Goal: Find specific page/section

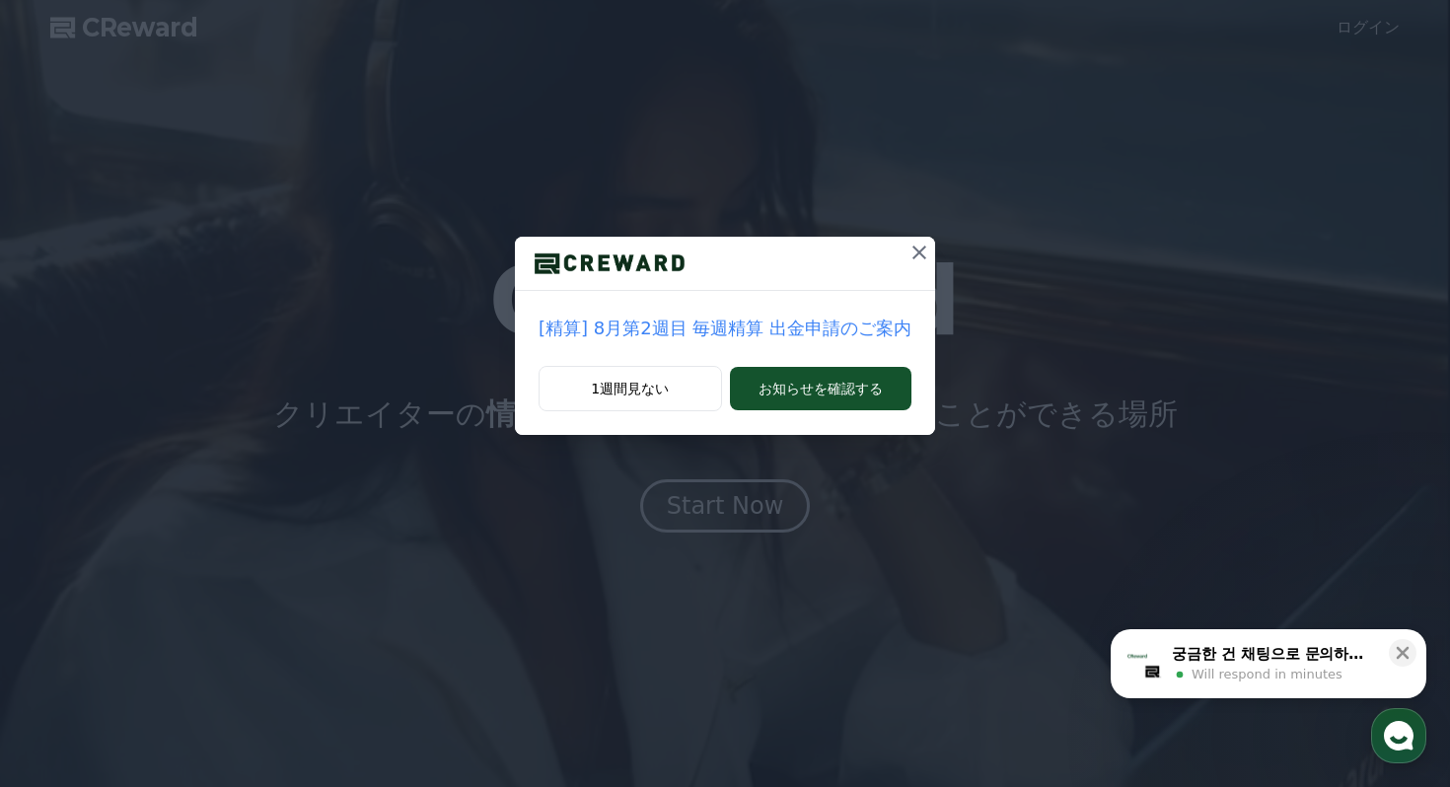
click at [916, 250] on icon at bounding box center [919, 253] width 24 height 24
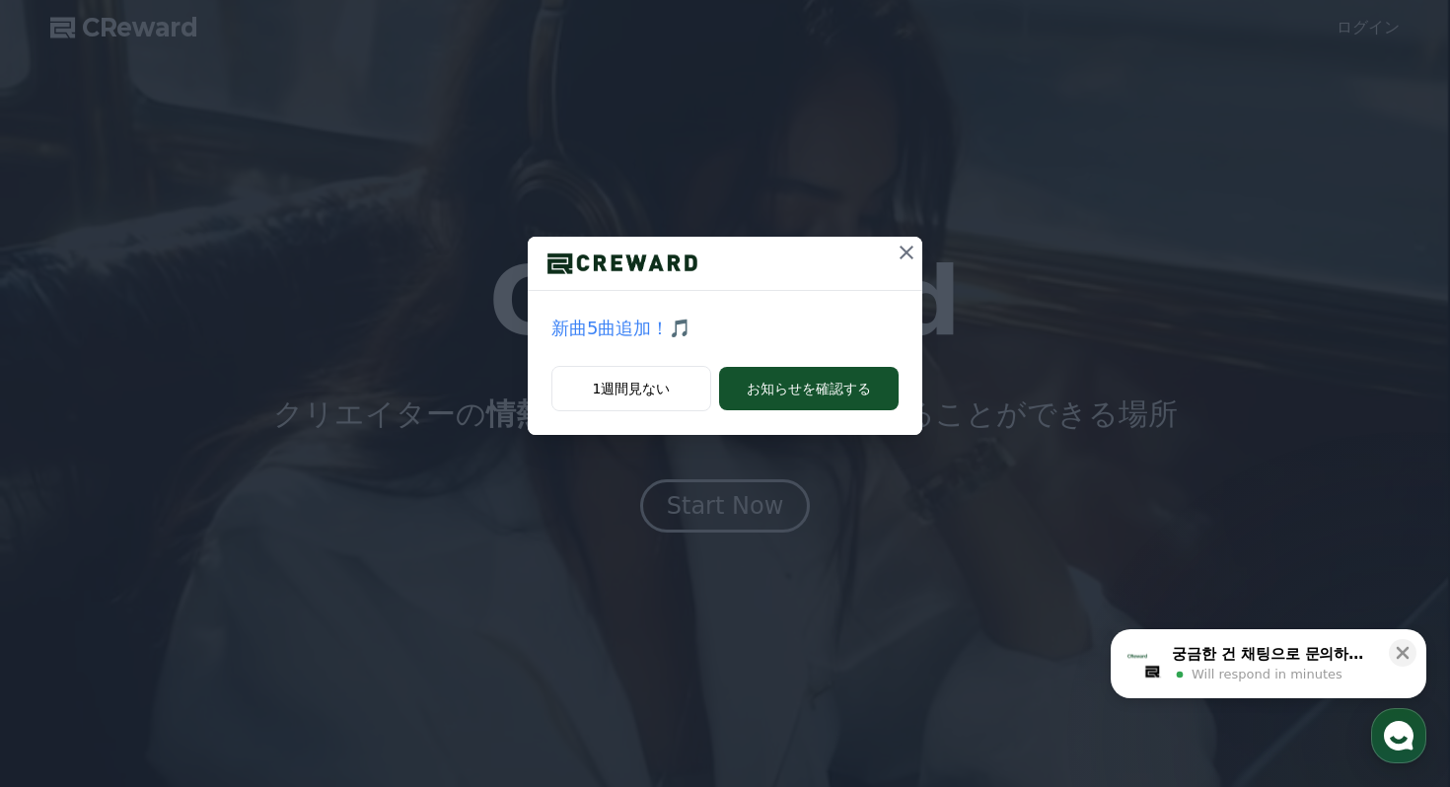
click at [914, 250] on icon at bounding box center [906, 253] width 24 height 24
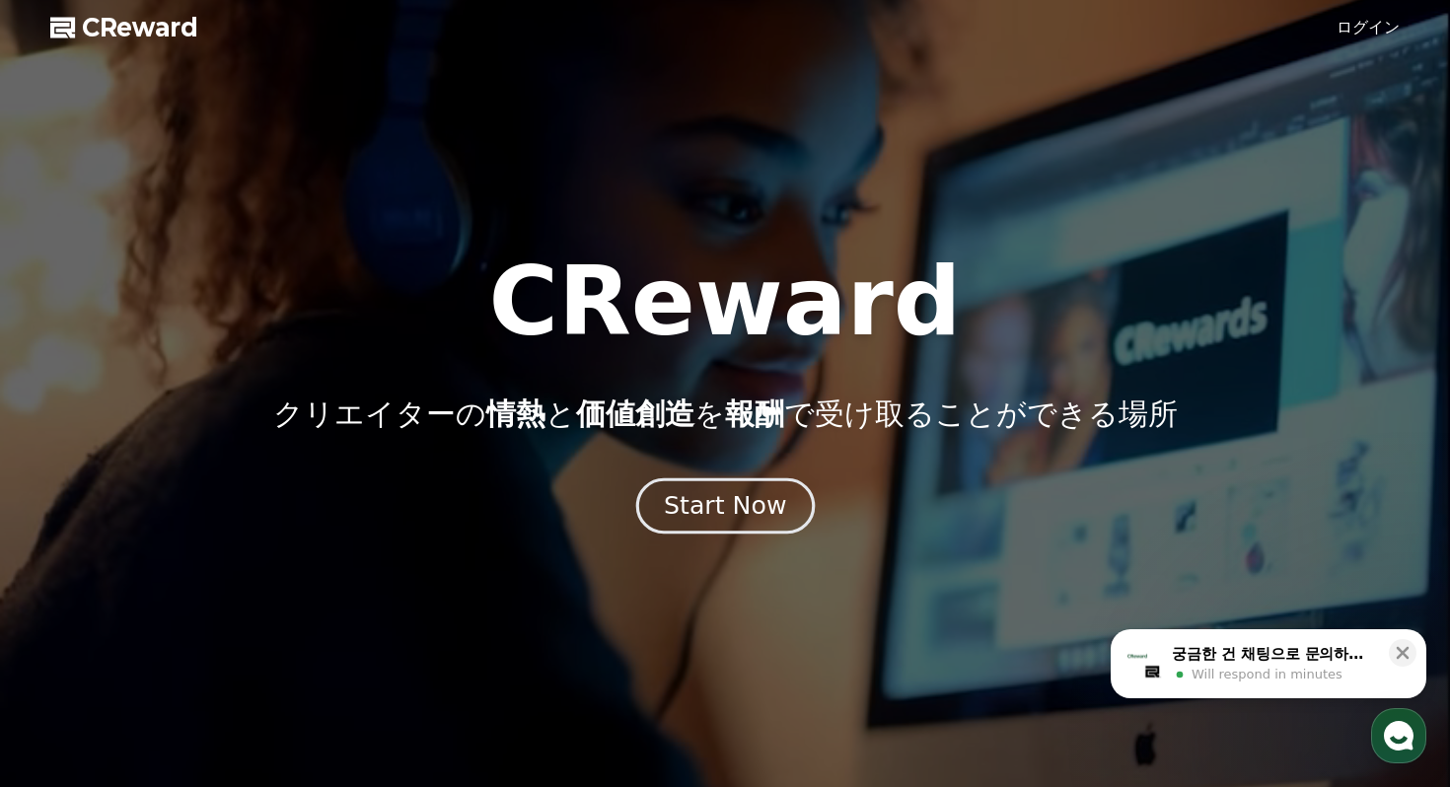
click at [712, 514] on div "Start Now" at bounding box center [725, 506] width 122 height 34
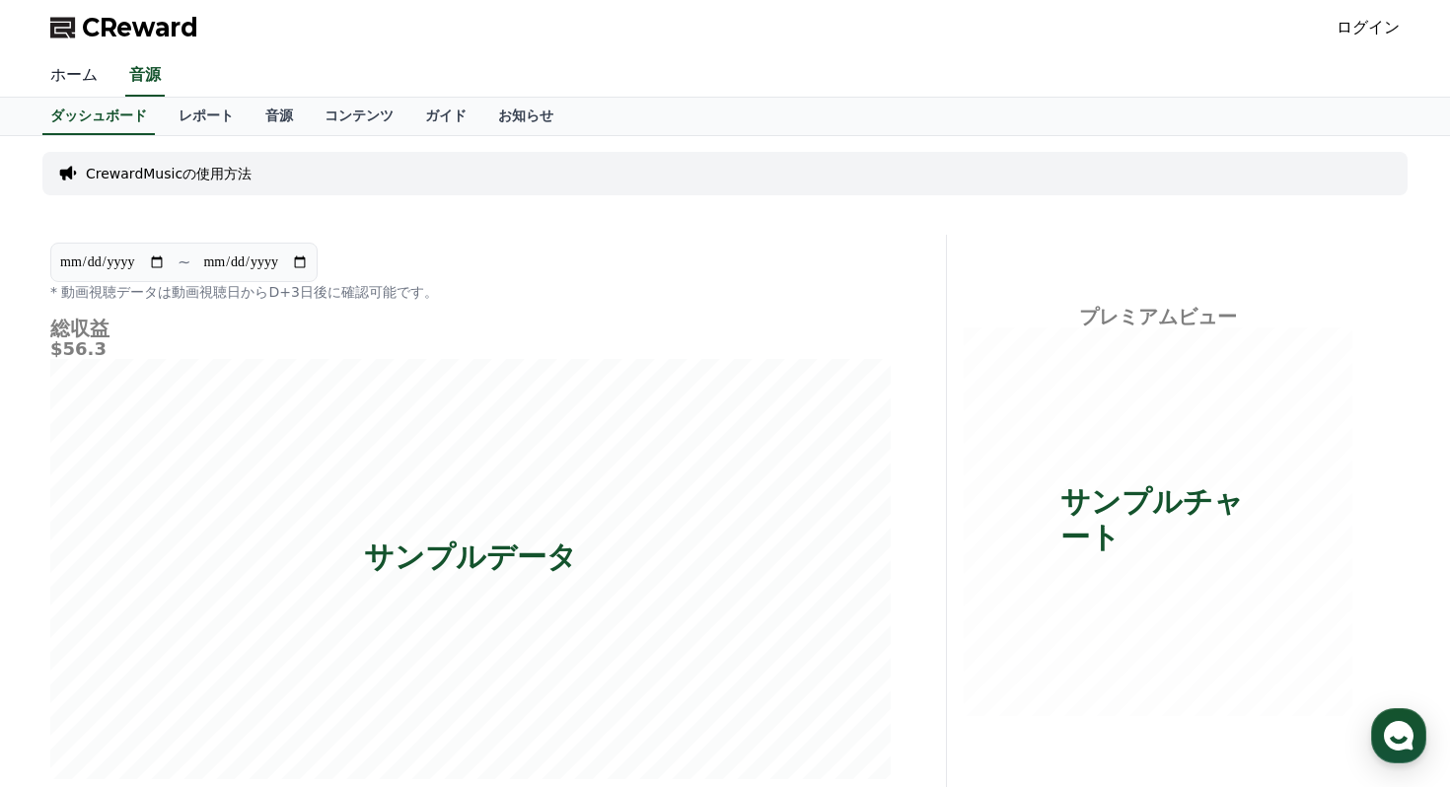
click at [84, 77] on link "ホーム" at bounding box center [74, 75] width 79 height 41
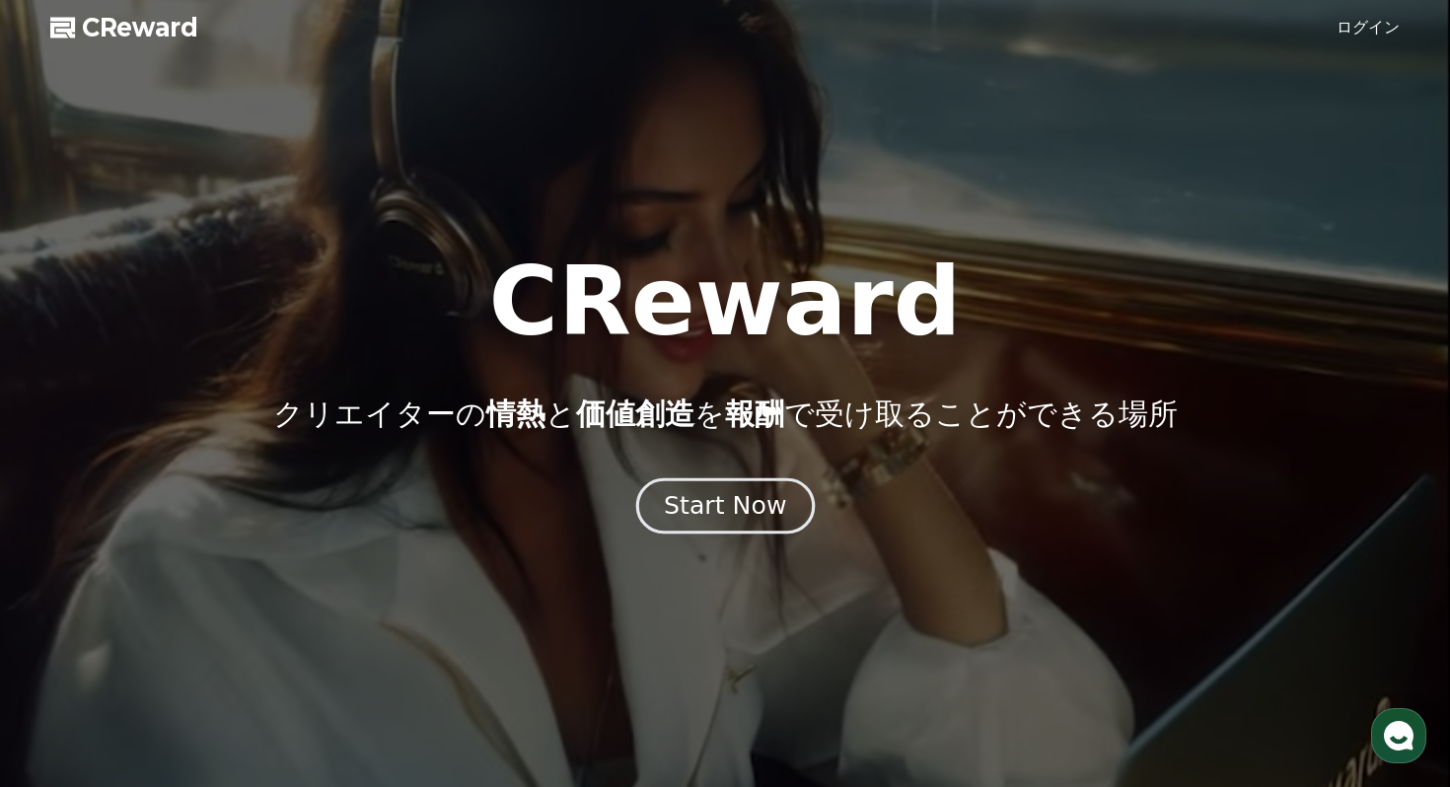
click at [757, 514] on div "Start Now" at bounding box center [725, 506] width 122 height 34
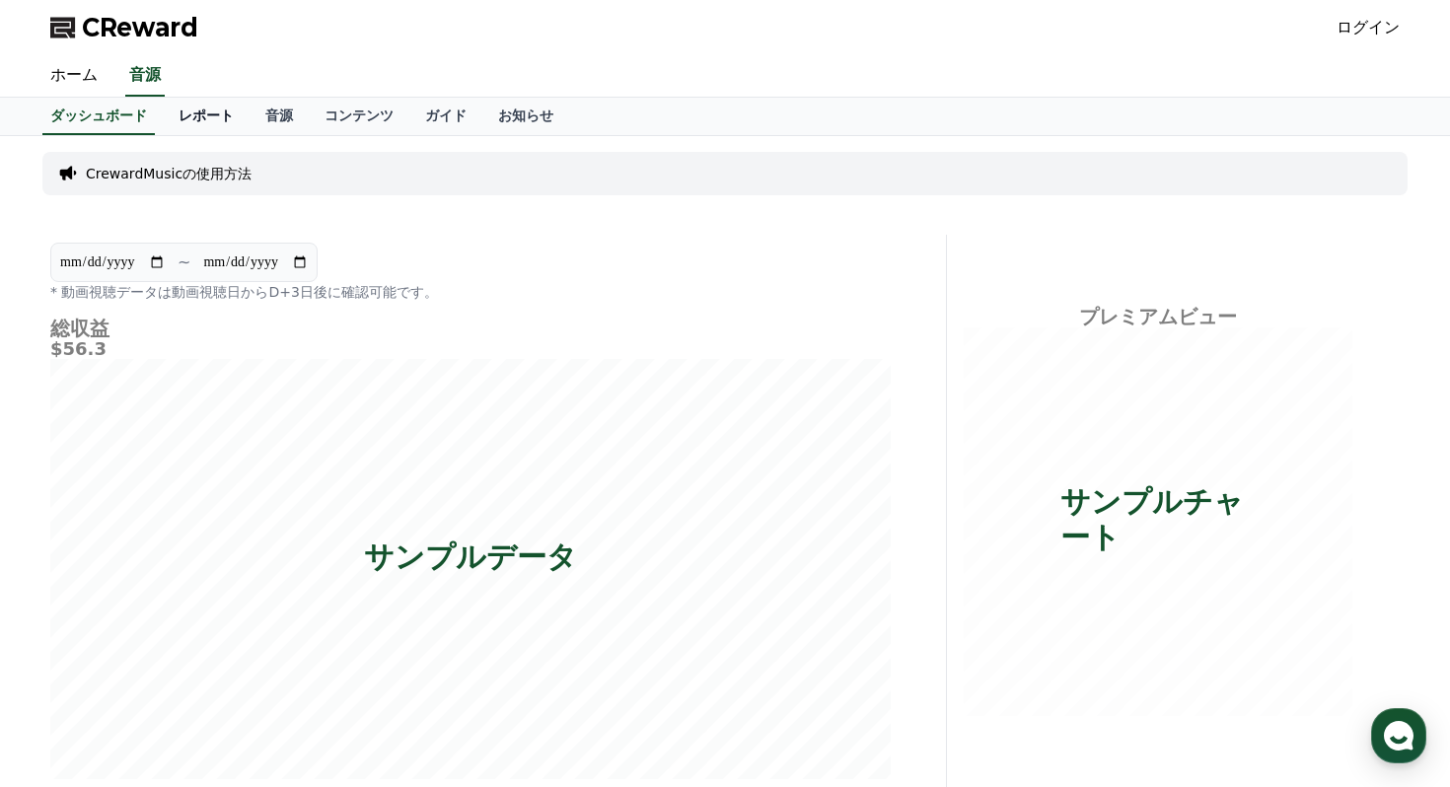
click at [188, 114] on link "レポート" at bounding box center [206, 116] width 87 height 37
click at [283, 113] on link "音源" at bounding box center [279, 116] width 59 height 37
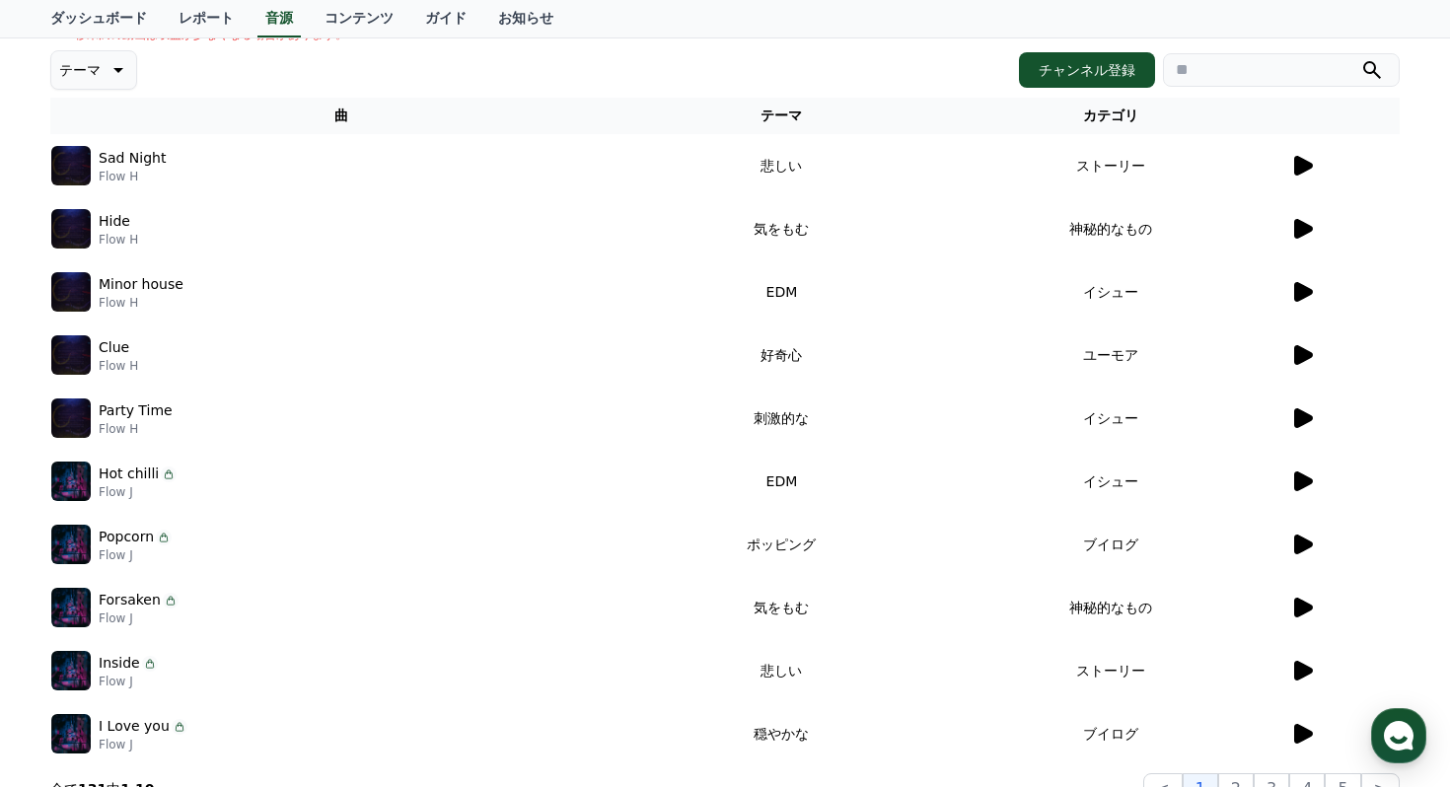
scroll to position [243, 0]
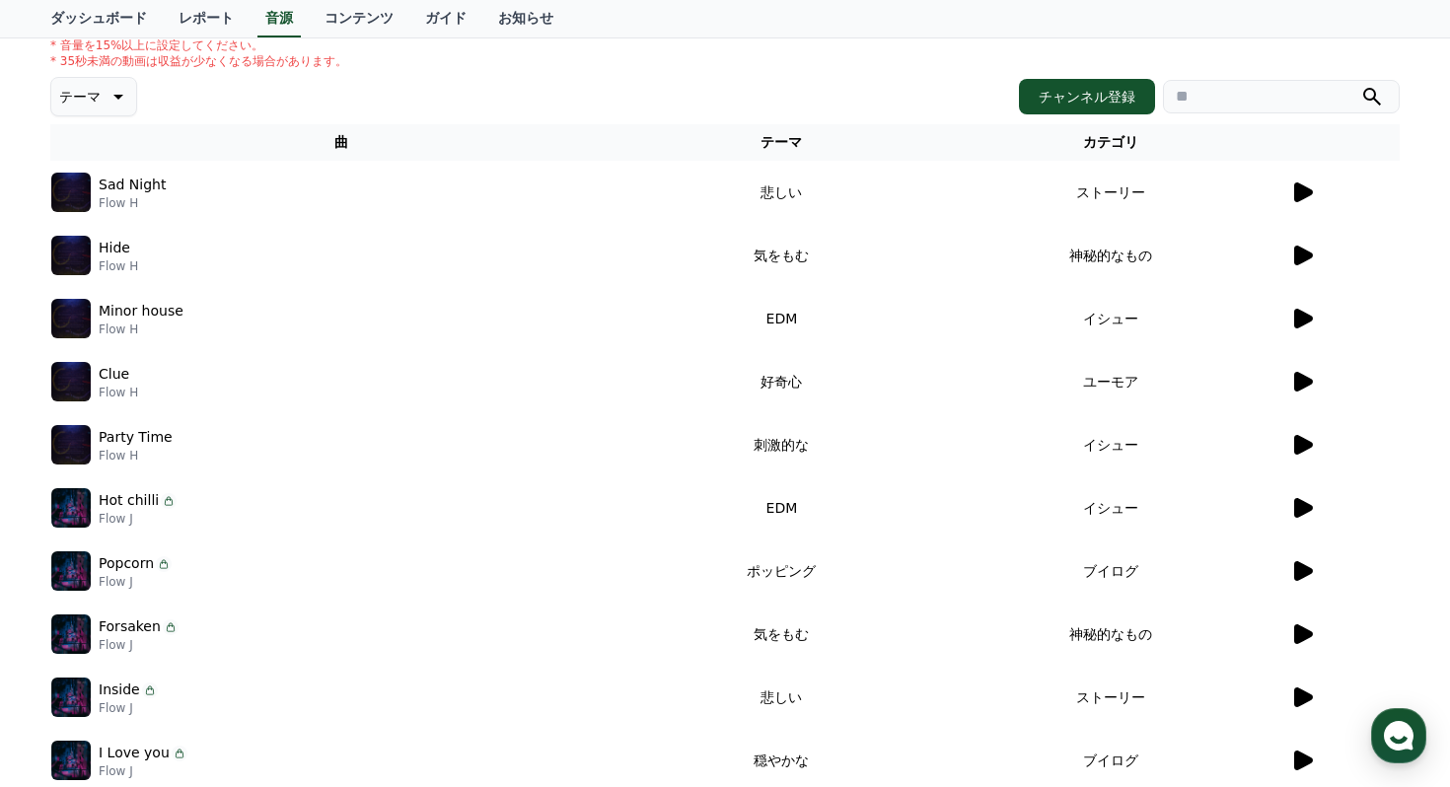
click at [1303, 377] on icon at bounding box center [1303, 382] width 19 height 20
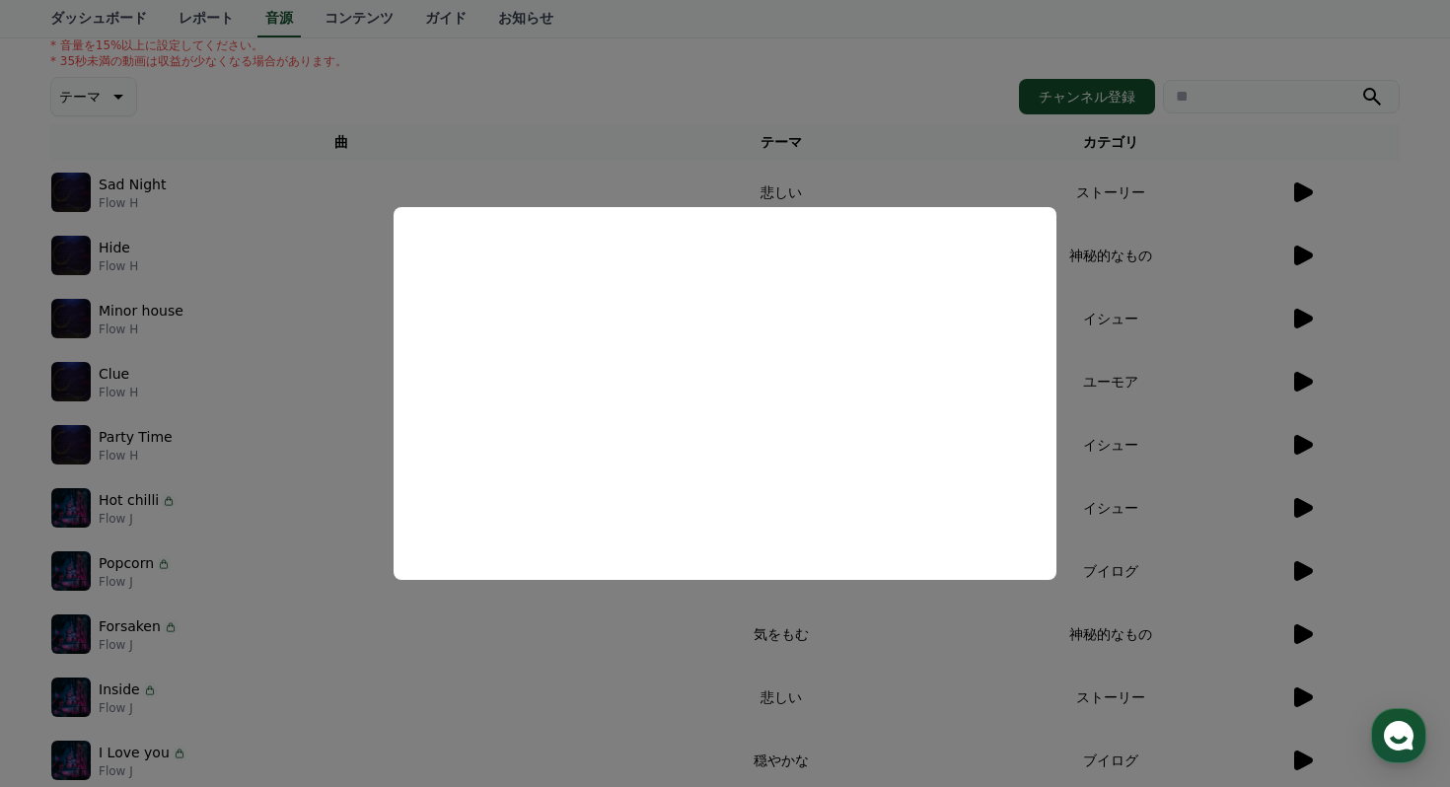
click at [647, 126] on button "close modal" at bounding box center [725, 393] width 1450 height 787
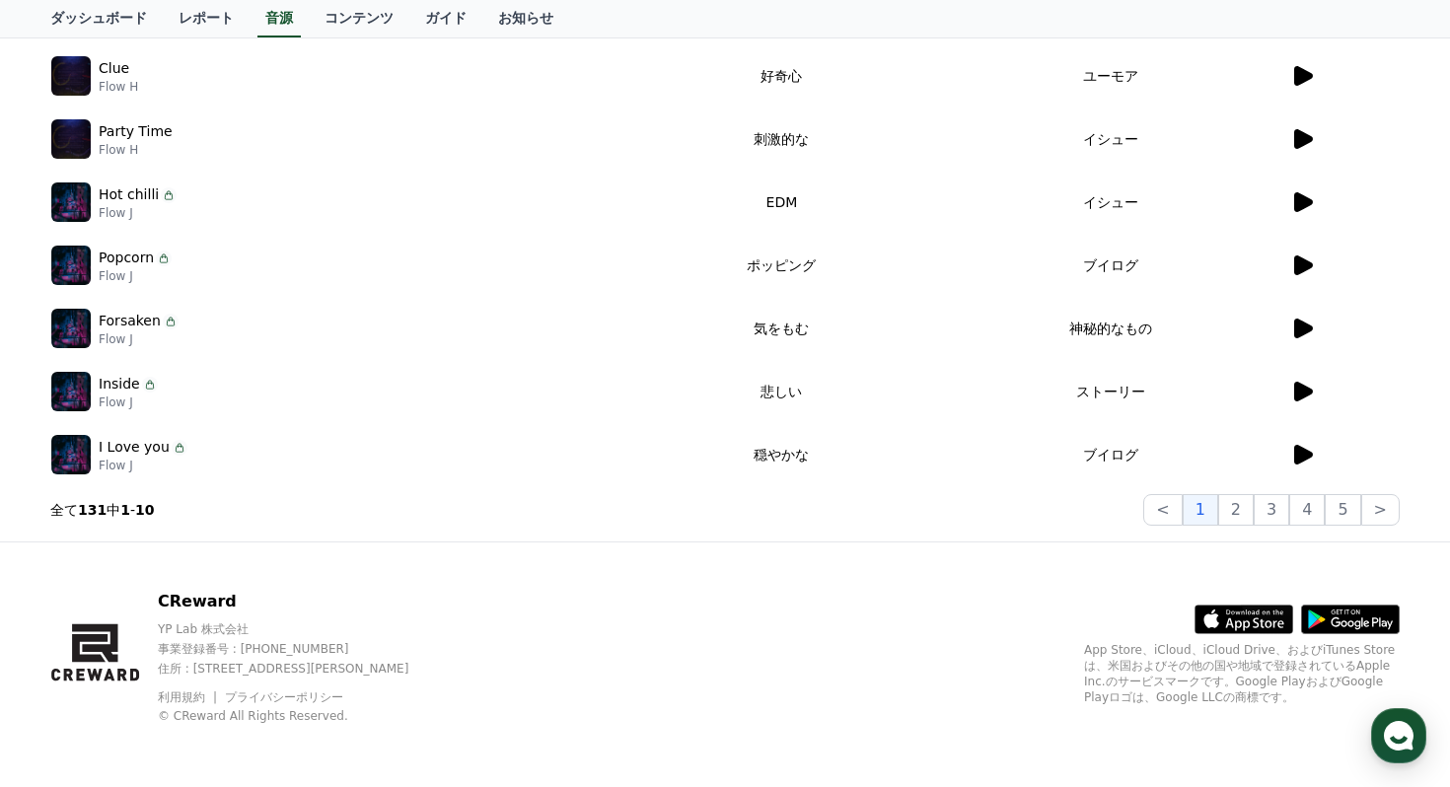
scroll to position [0, 0]
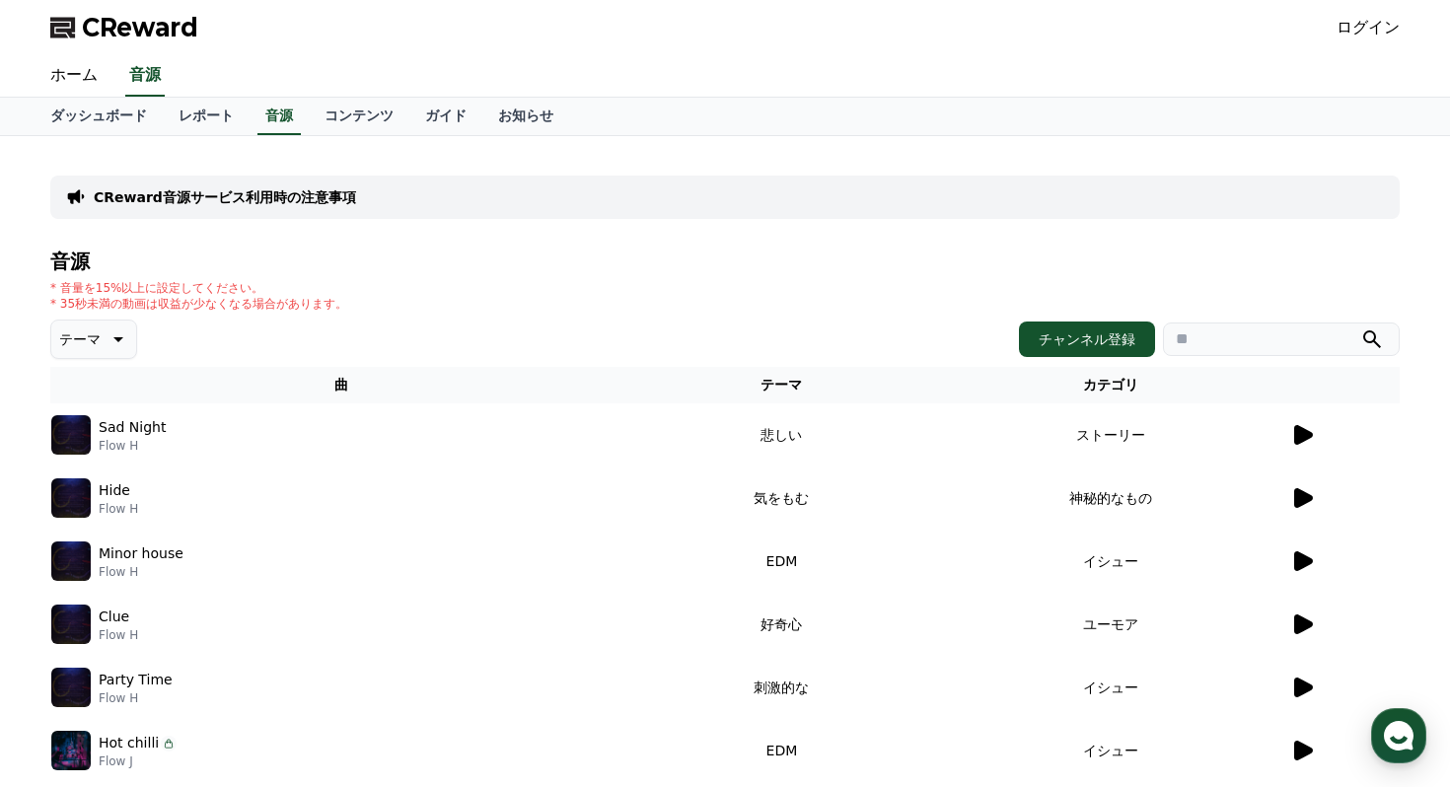
click at [110, 342] on icon at bounding box center [117, 339] width 24 height 24
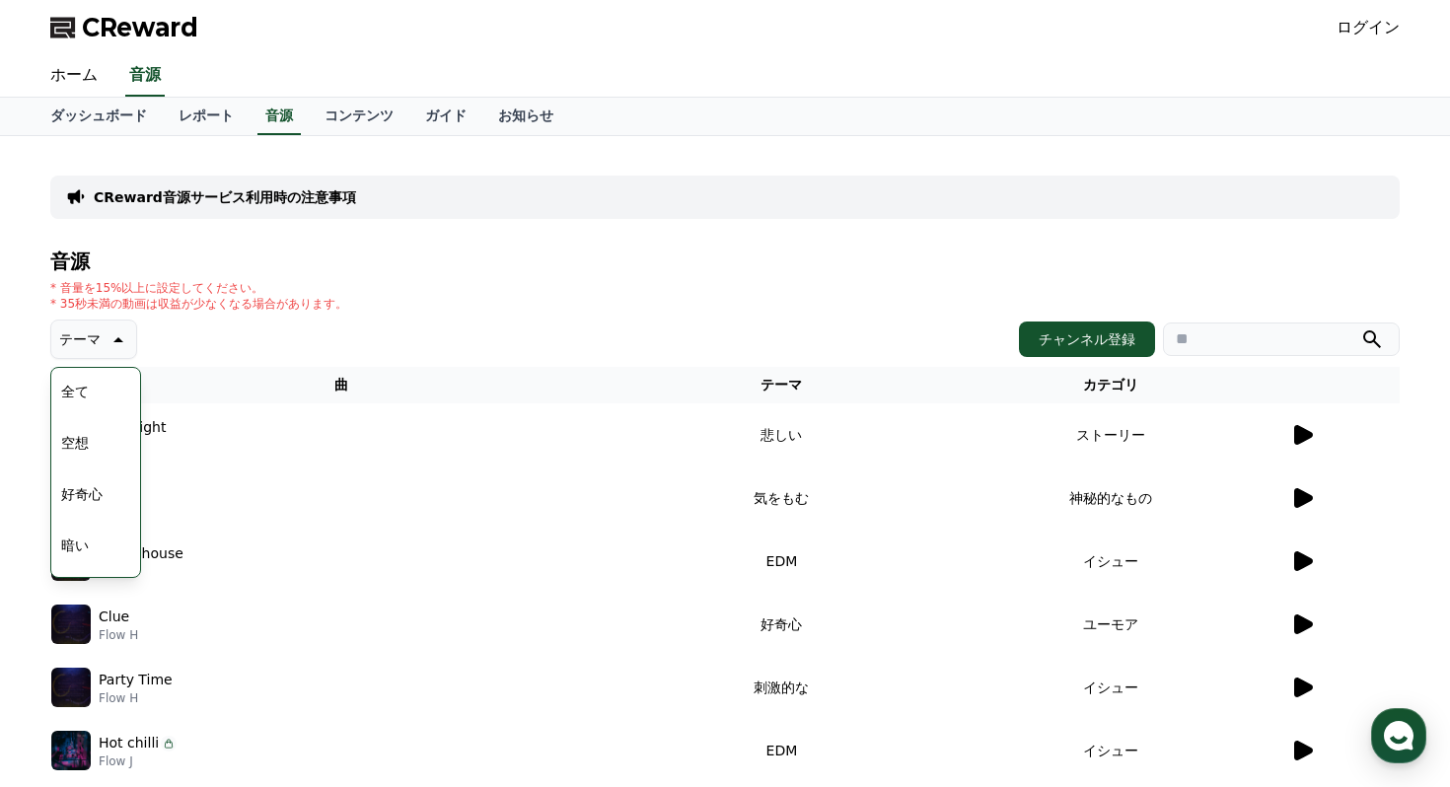
click at [79, 497] on button "好奇心" at bounding box center [81, 493] width 57 height 43
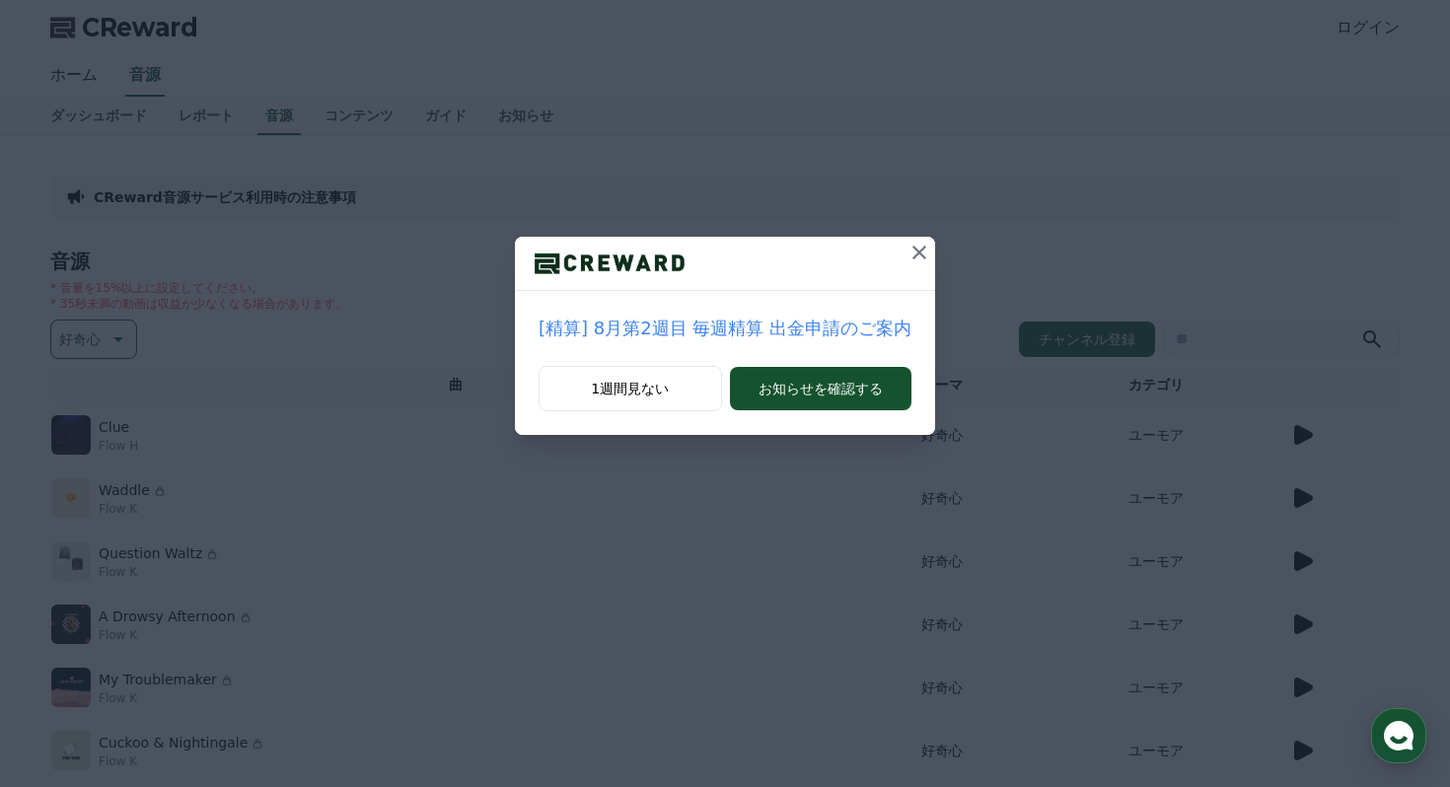
click at [912, 253] on icon at bounding box center [919, 253] width 14 height 14
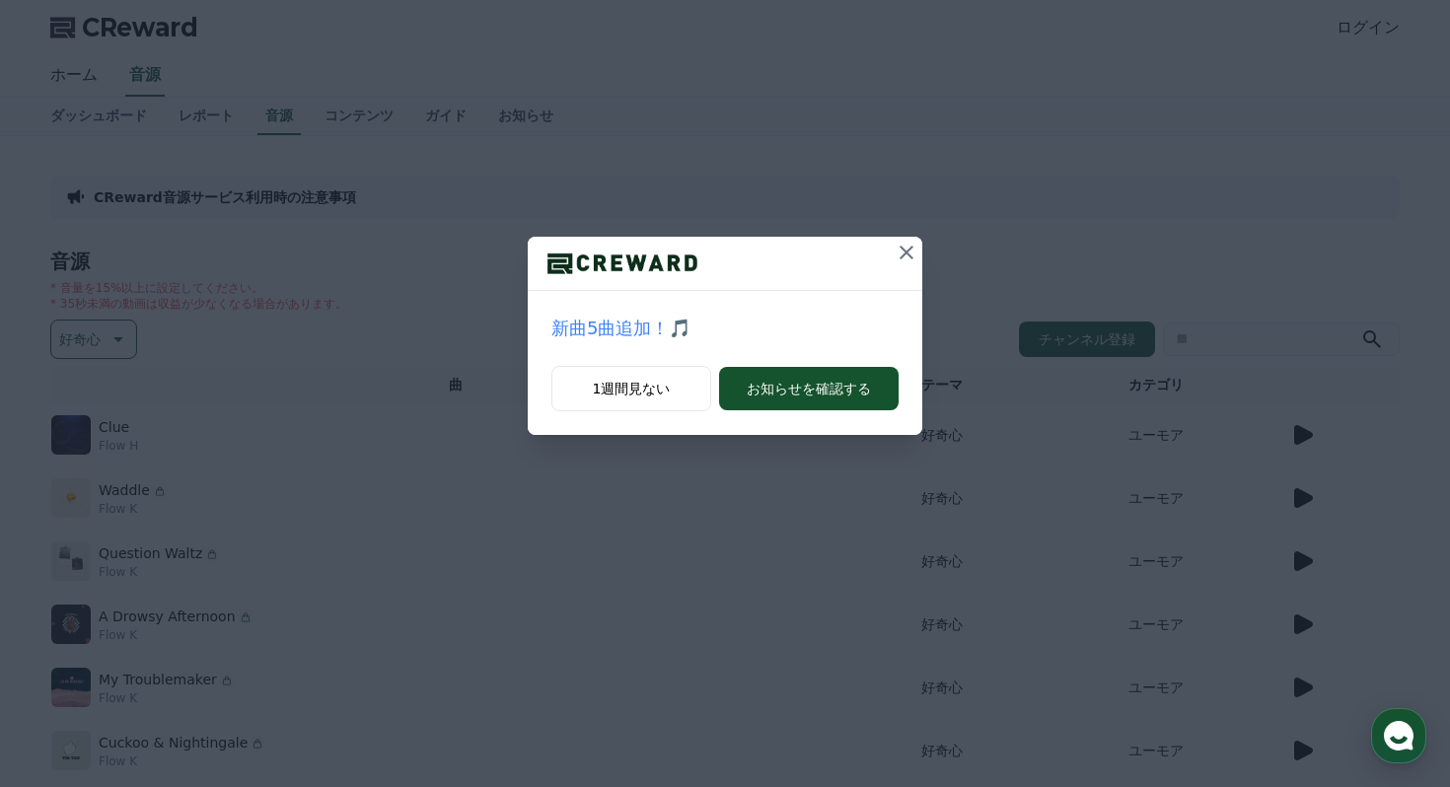
click at [916, 251] on icon at bounding box center [906, 253] width 24 height 24
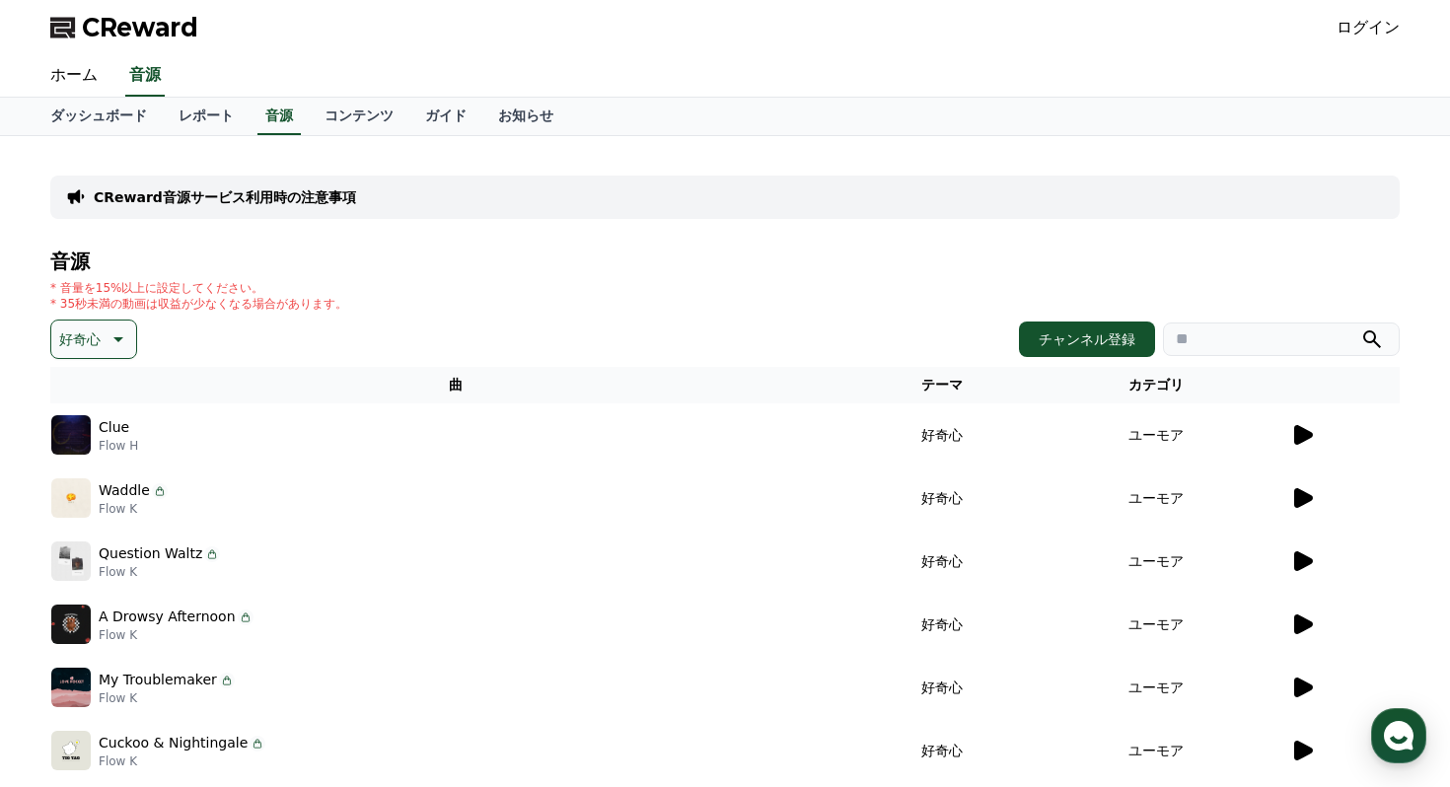
click at [1293, 437] on icon at bounding box center [1302, 435] width 24 height 24
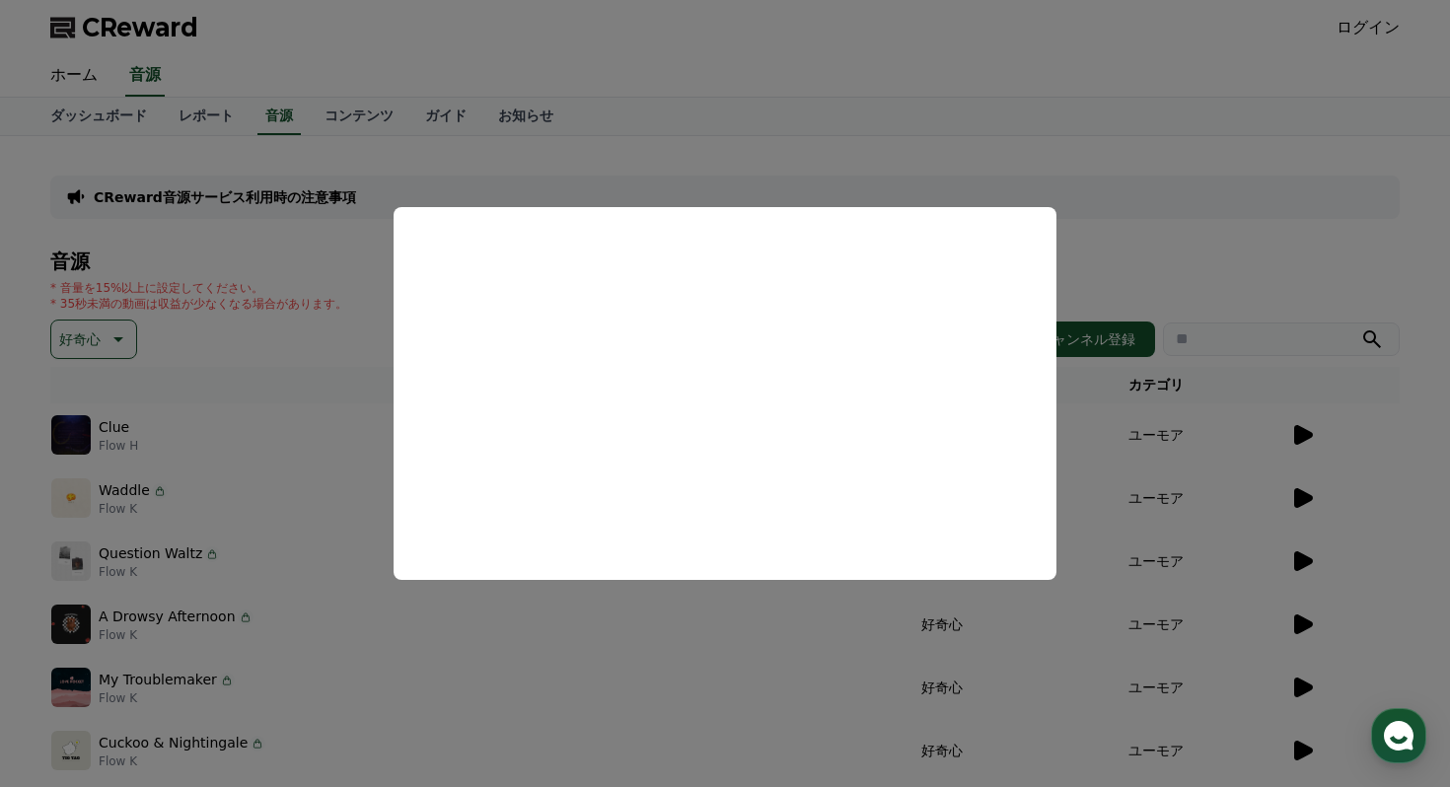
click at [769, 172] on button "close modal" at bounding box center [725, 393] width 1450 height 787
